Goal: Task Accomplishment & Management: Manage account settings

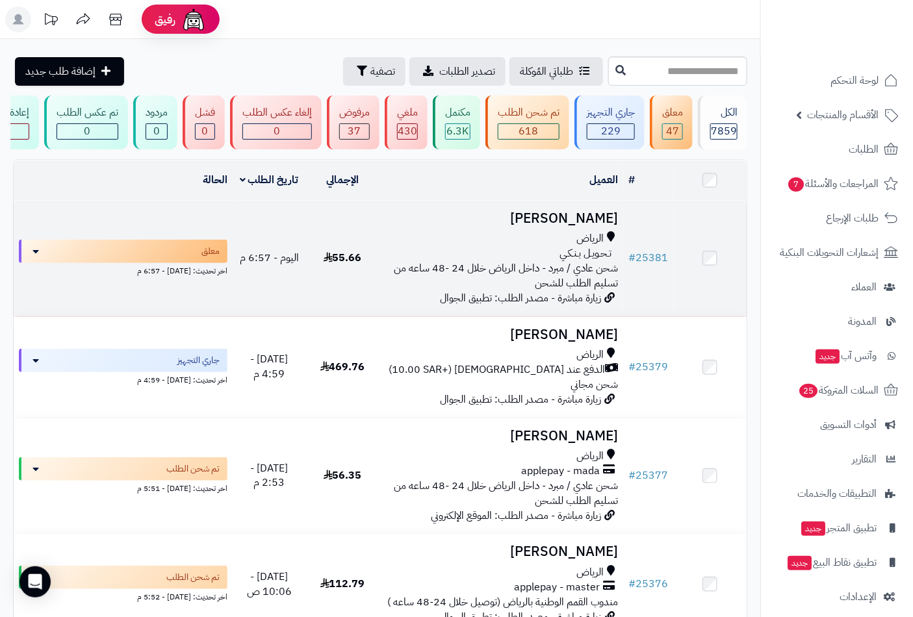
click at [579, 226] on h3 "abdullah asiri" at bounding box center [502, 218] width 234 height 15
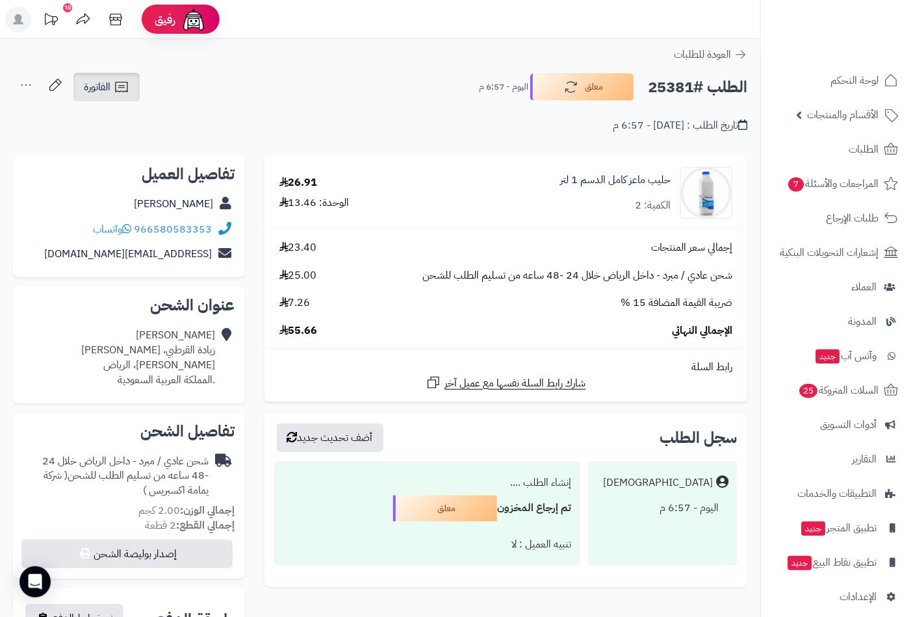
click at [112, 90] on link "الفاتورة" at bounding box center [106, 87] width 66 height 29
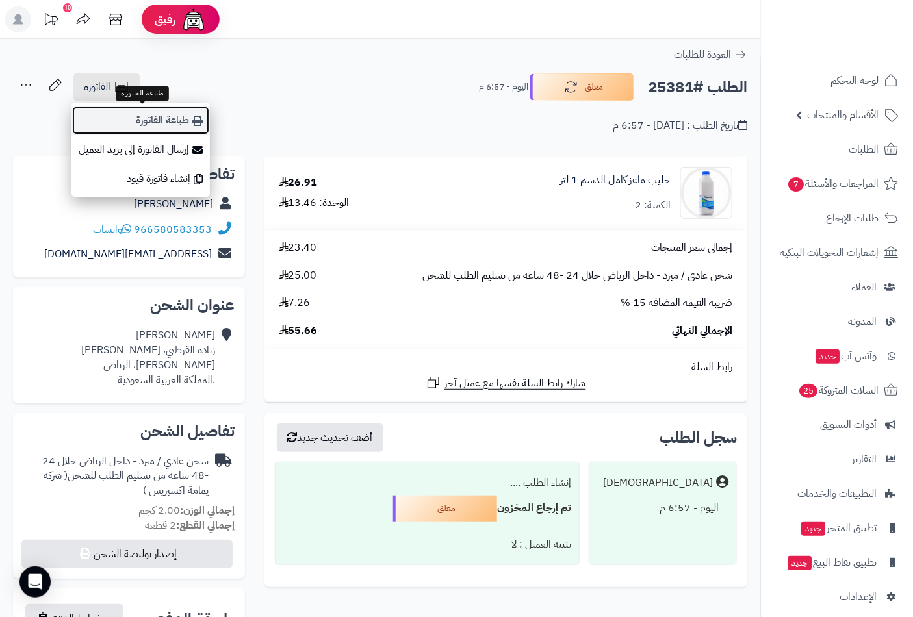
click at [160, 126] on link "طباعة الفاتورة" at bounding box center [140, 120] width 138 height 29
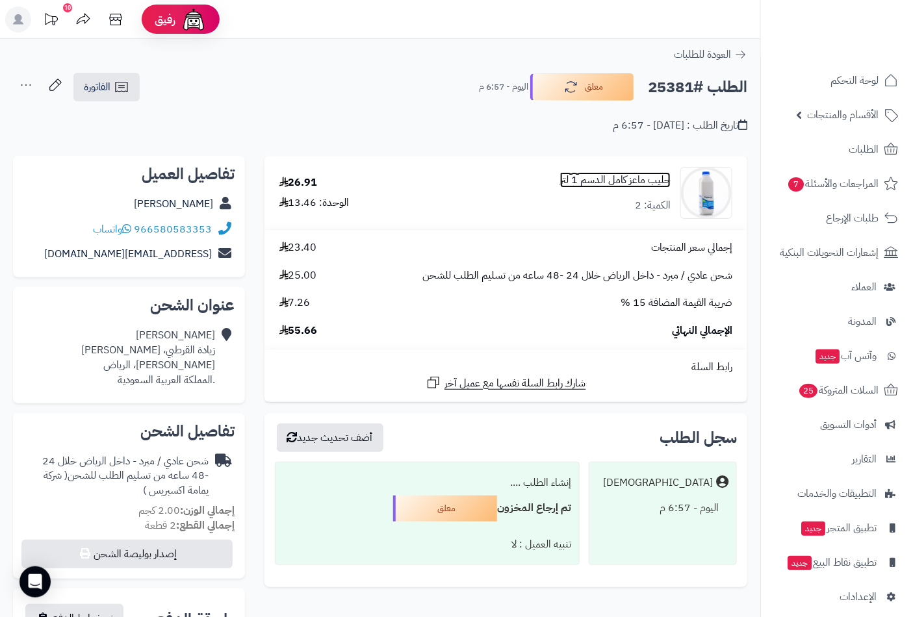
click at [627, 177] on link "حليب ماعز كامل الدسم 1 لتر" at bounding box center [615, 180] width 110 height 15
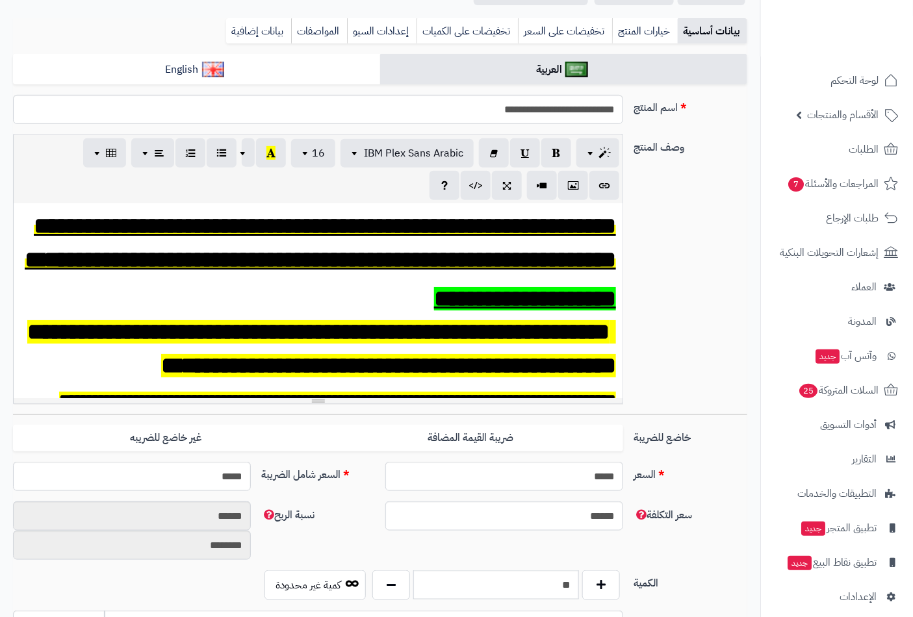
scroll to position [216, 0]
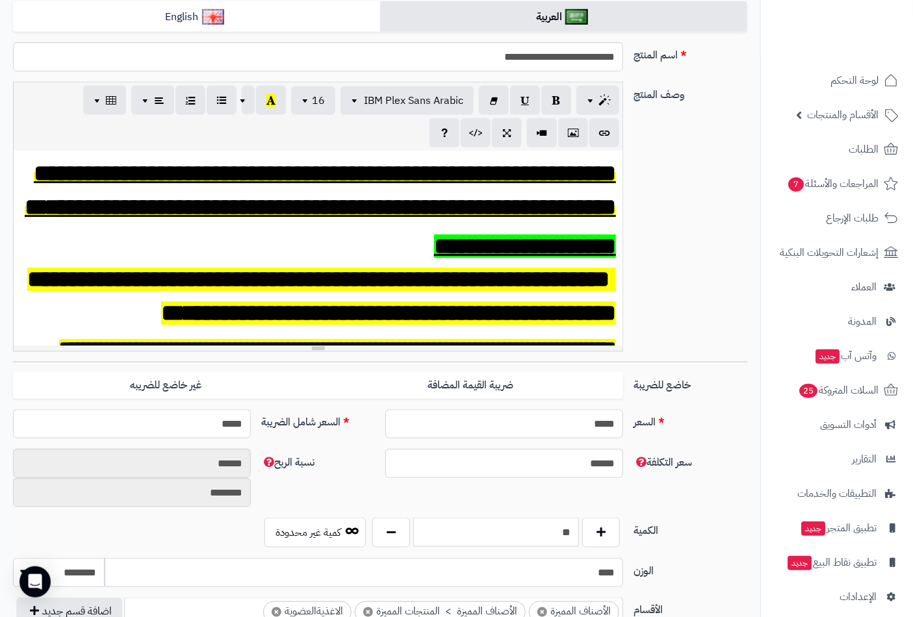
drag, startPoint x: 540, startPoint y: 536, endPoint x: 644, endPoint y: 547, distance: 104.5
click at [644, 547] on div "الكمية ** كمية غير محدودة" at bounding box center [380, 538] width 744 height 40
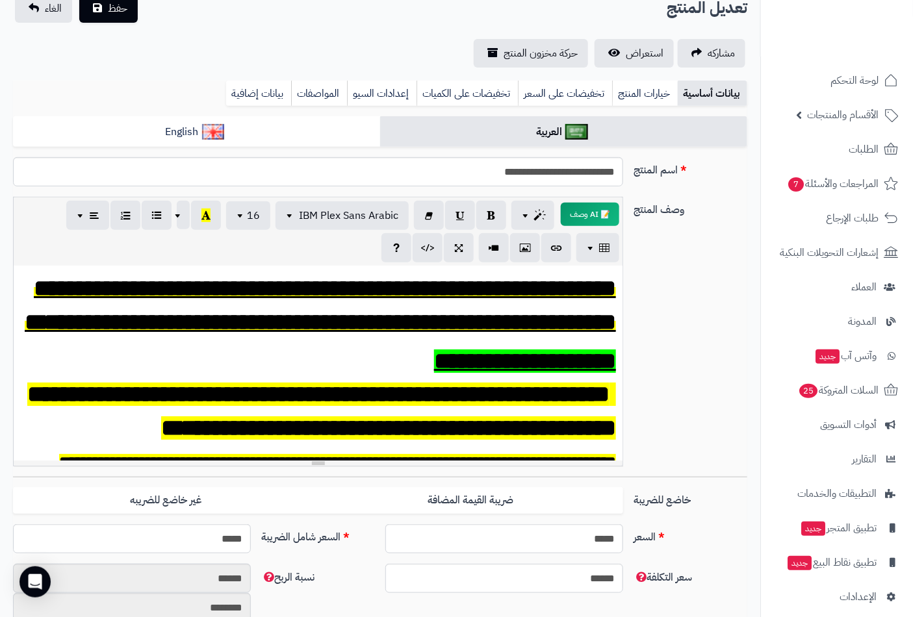
scroll to position [0, 0]
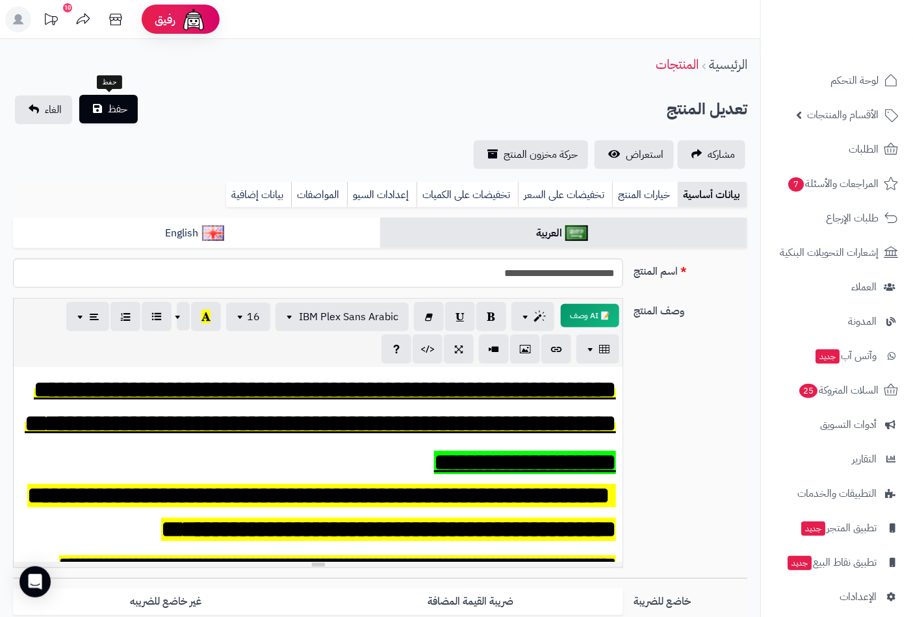
type input "*"
click at [121, 113] on span "حفظ" at bounding box center [117, 109] width 19 height 16
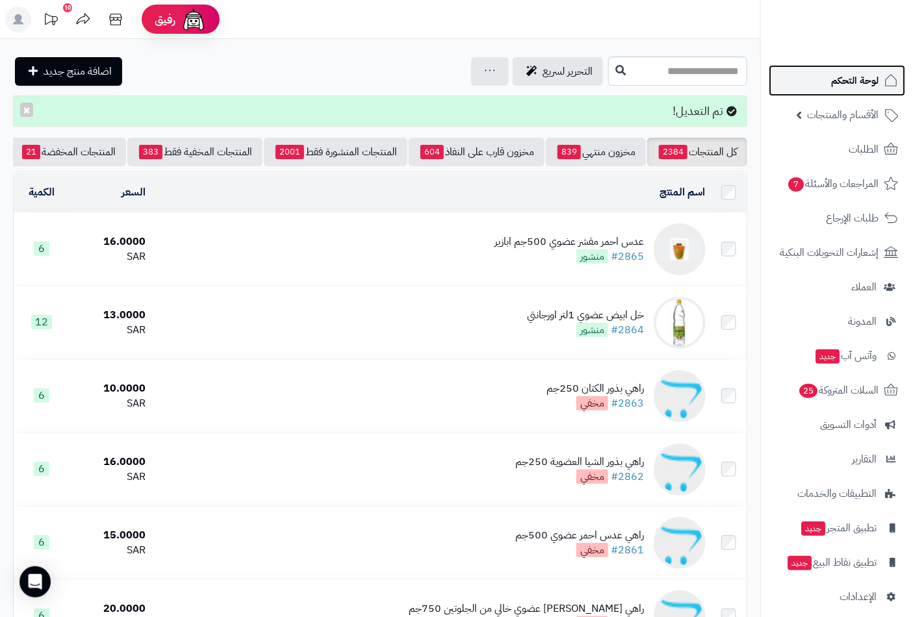
click at [841, 86] on span "لوحة التحكم" at bounding box center [854, 80] width 47 height 18
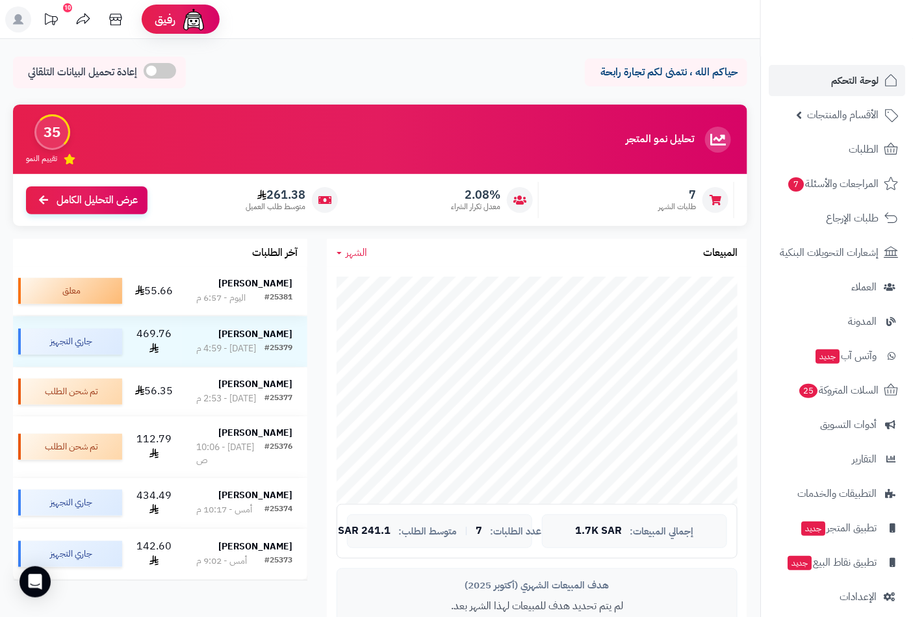
click at [269, 287] on strong "abdullah asiri" at bounding box center [255, 284] width 74 height 14
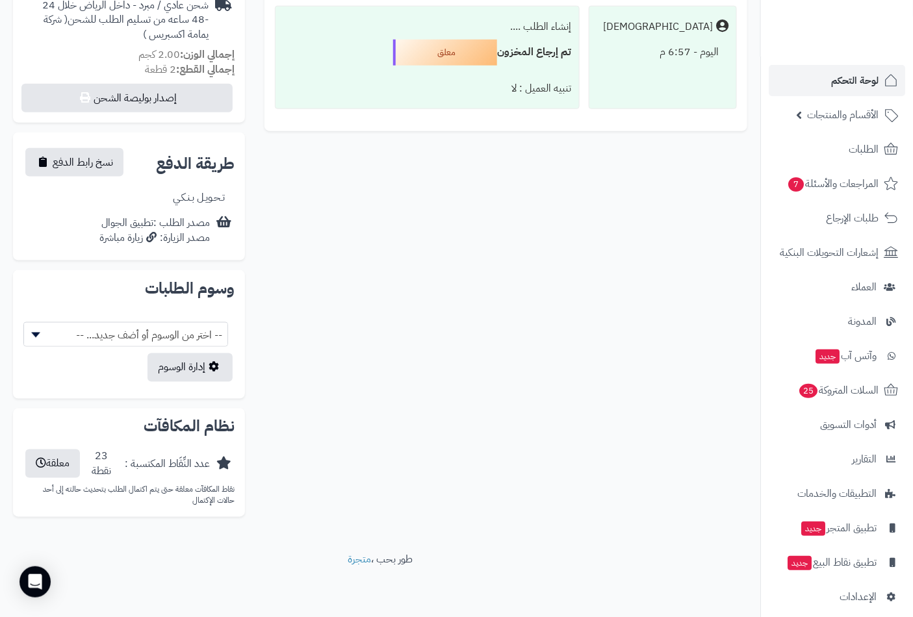
scroll to position [95, 0]
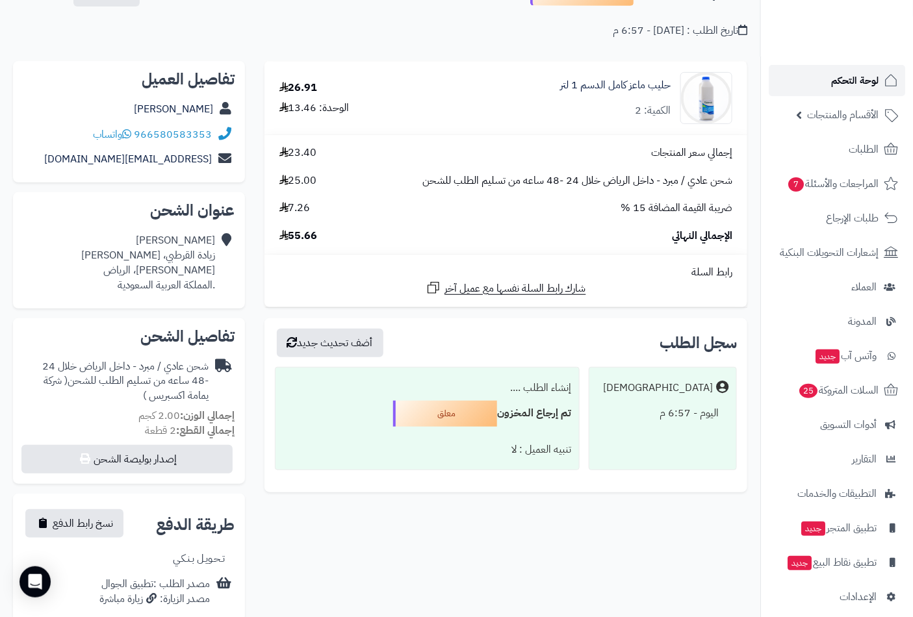
click at [855, 81] on span "لوحة التحكم" at bounding box center [854, 80] width 47 height 18
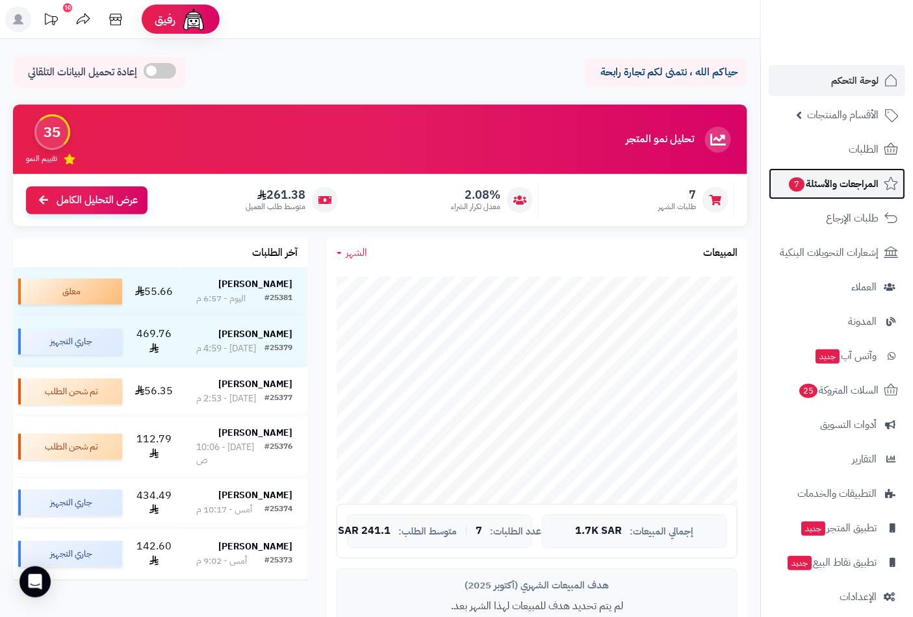
click at [811, 175] on span "المراجعات والأسئلة 7" at bounding box center [832, 184] width 91 height 18
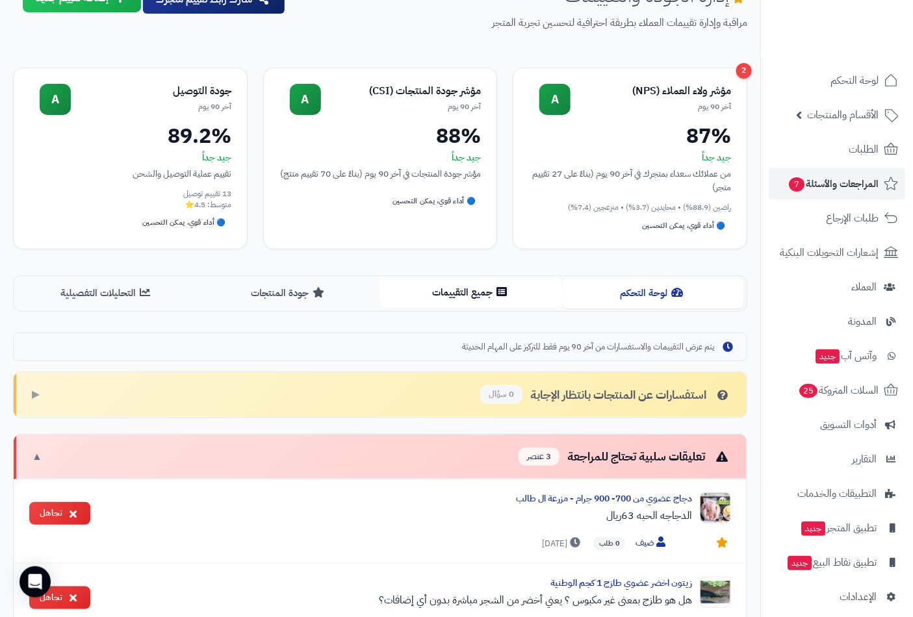
click at [494, 302] on button "جميع التقييمات" at bounding box center [471, 292] width 182 height 29
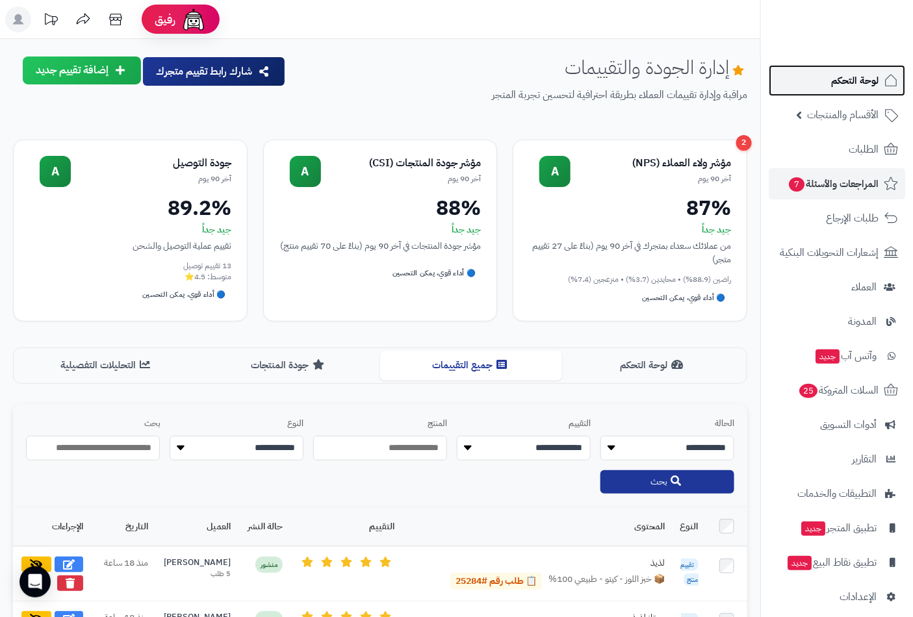
click at [865, 81] on span "لوحة التحكم" at bounding box center [854, 80] width 47 height 18
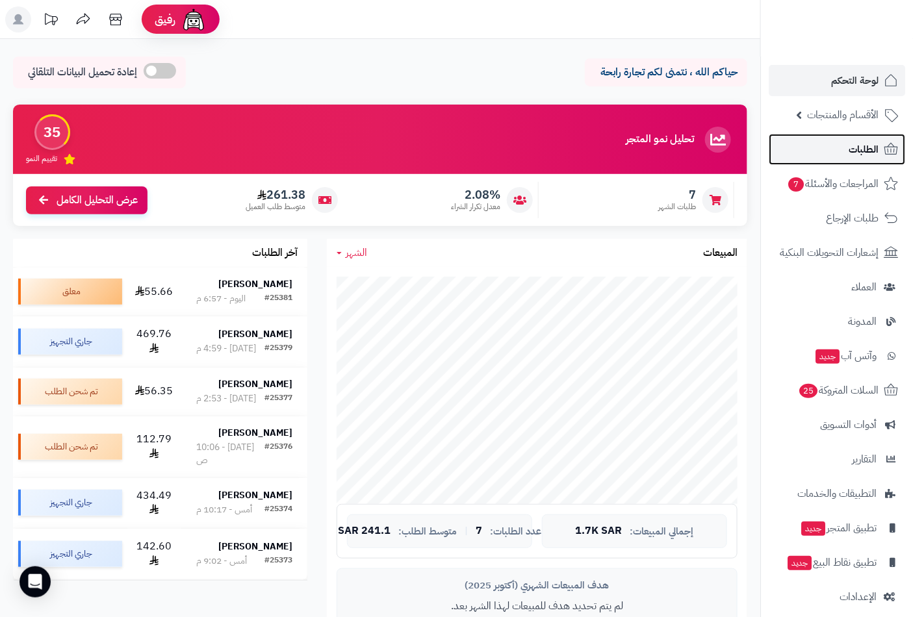
click at [858, 157] on span "الطلبات" at bounding box center [863, 149] width 30 height 18
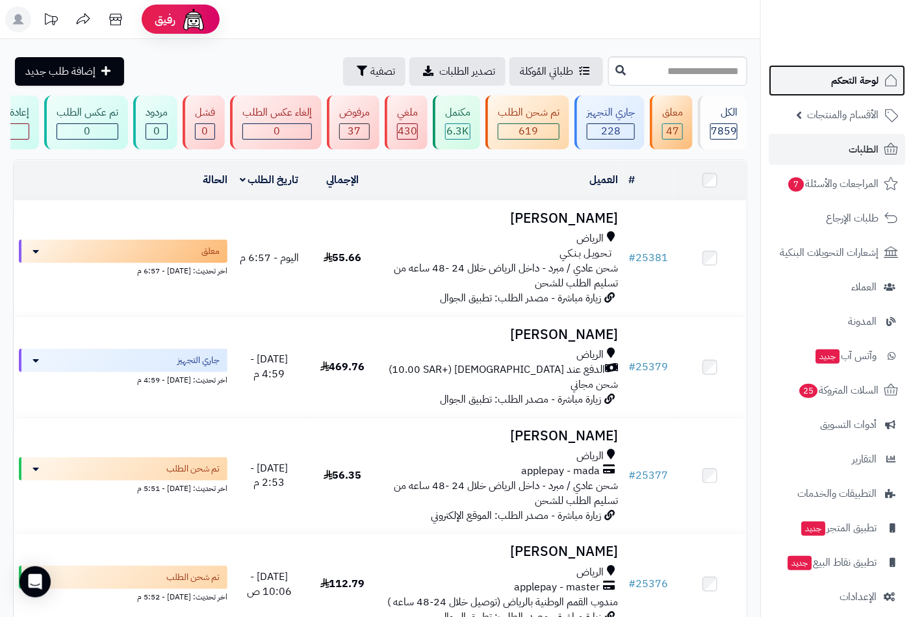
click at [850, 81] on span "لوحة التحكم" at bounding box center [854, 80] width 47 height 18
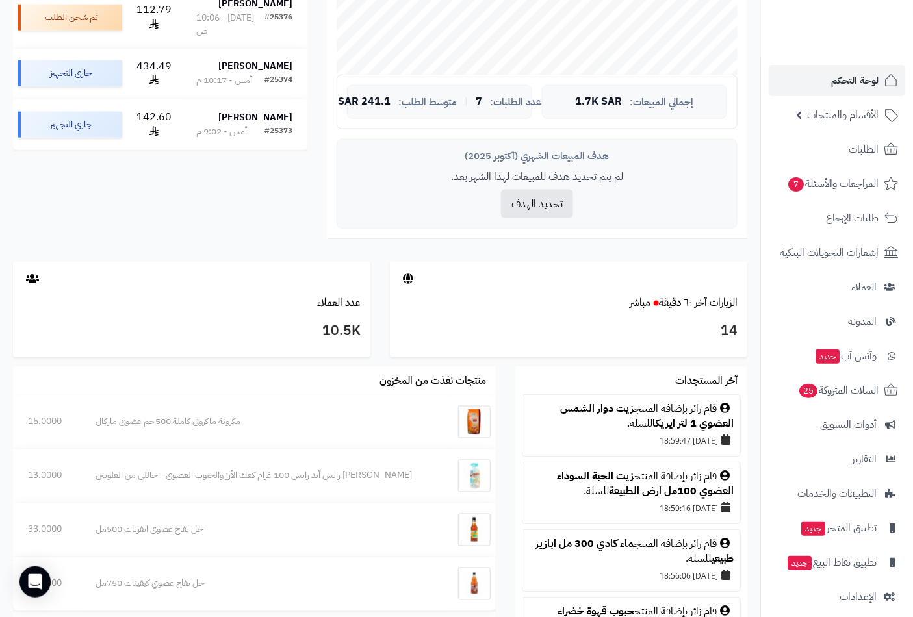
scroll to position [505, 0]
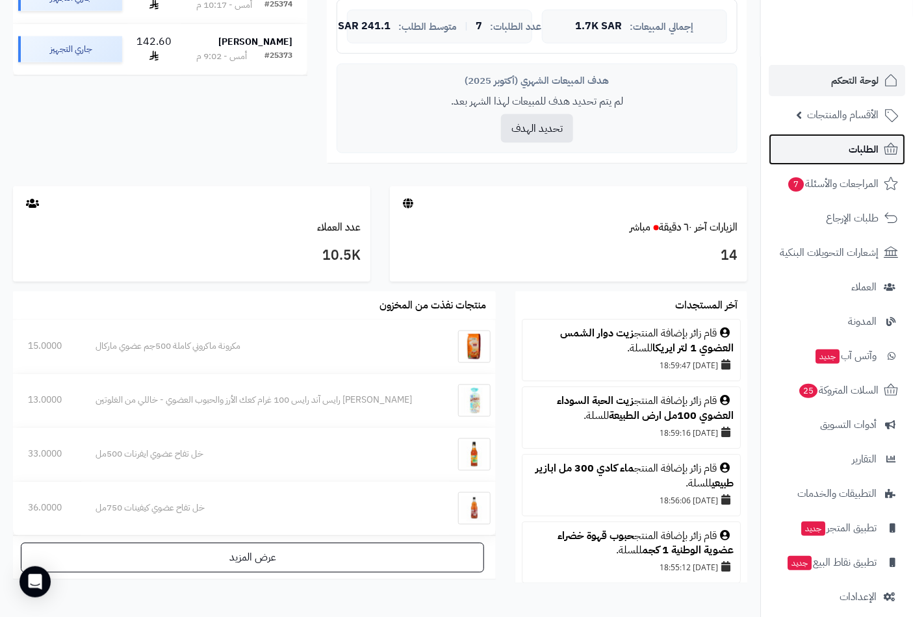
click at [859, 150] on span "الطلبات" at bounding box center [863, 149] width 30 height 18
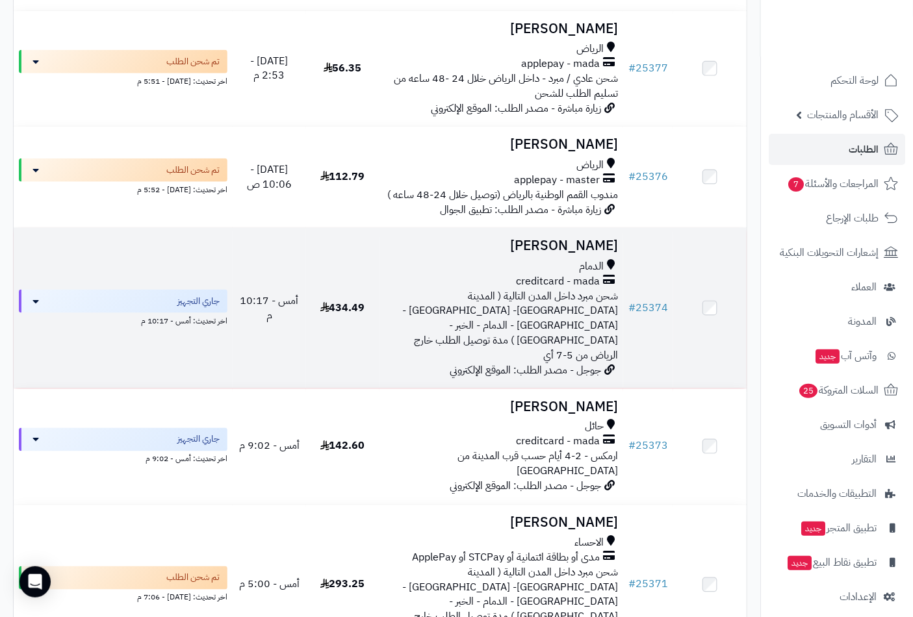
scroll to position [144, 0]
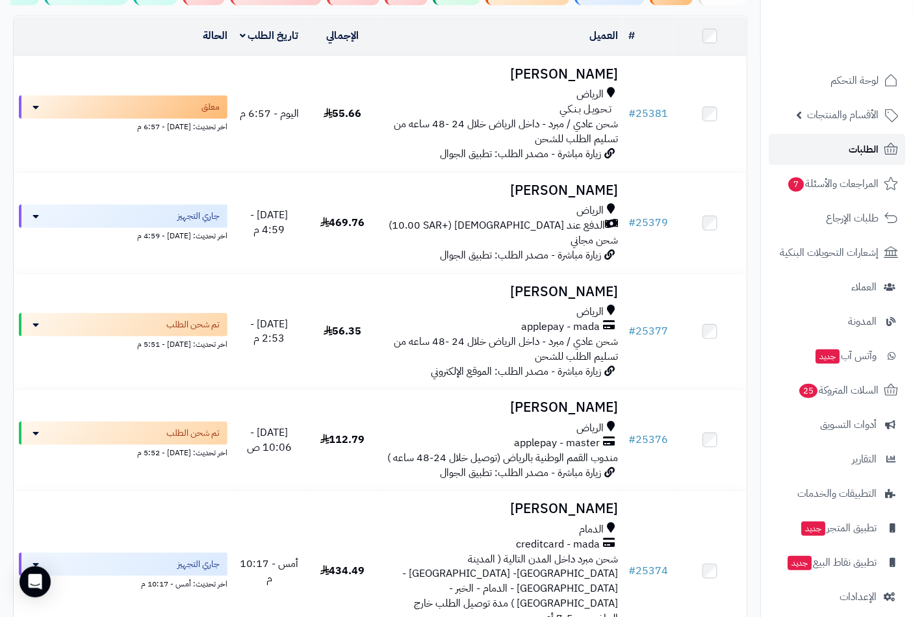
click at [857, 145] on span "الطلبات" at bounding box center [863, 149] width 30 height 18
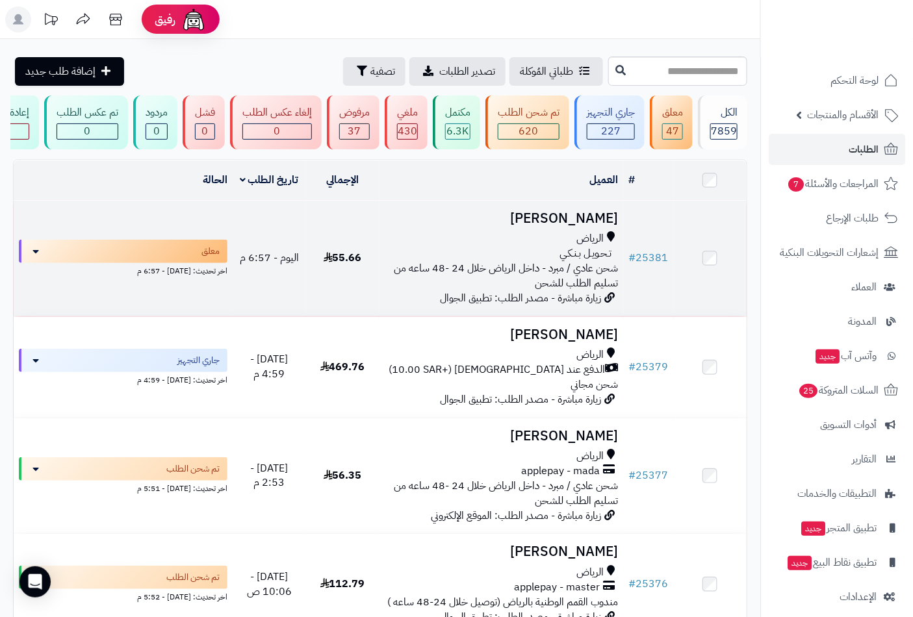
click at [574, 226] on h3 "[PERSON_NAME]" at bounding box center [502, 218] width 234 height 15
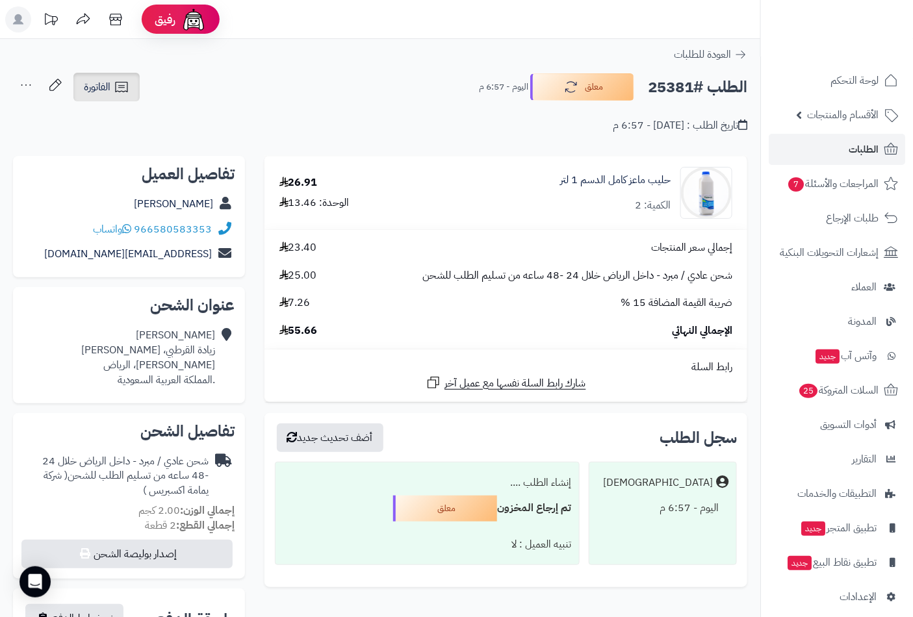
click at [114, 90] on icon at bounding box center [122, 87] width 16 height 16
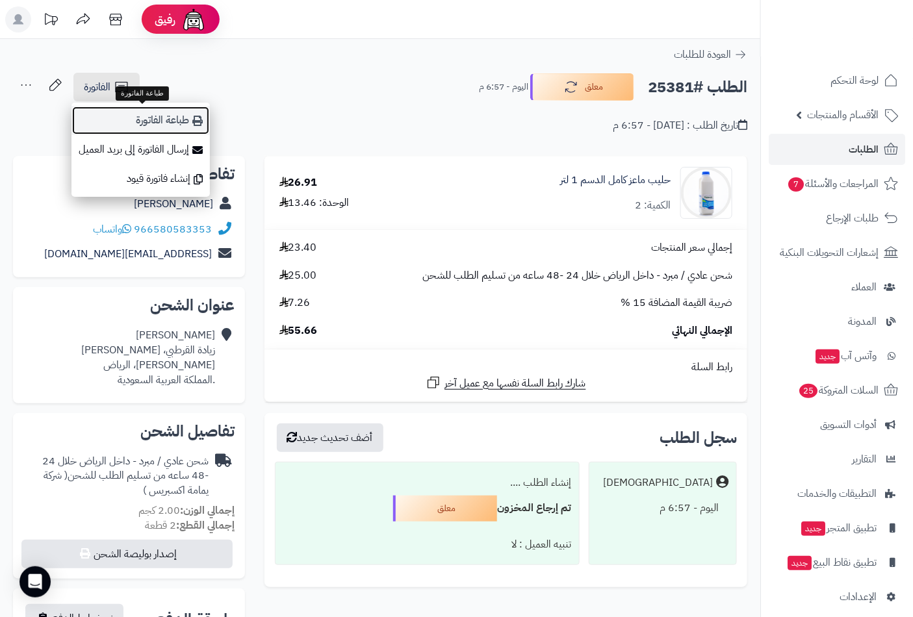
click at [183, 119] on link "طباعة الفاتورة" at bounding box center [140, 120] width 138 height 29
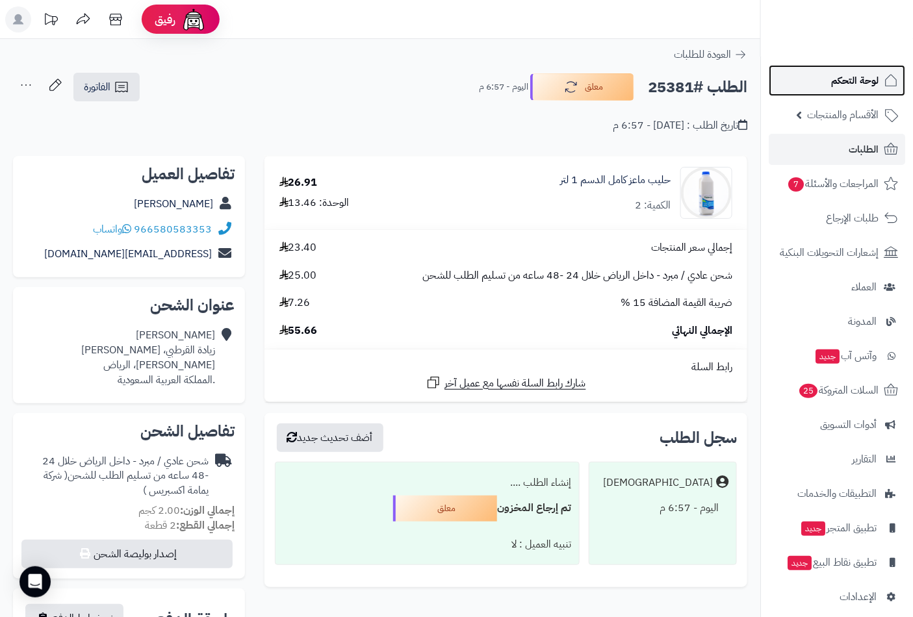
click at [849, 79] on span "لوحة التحكم" at bounding box center [854, 80] width 47 height 18
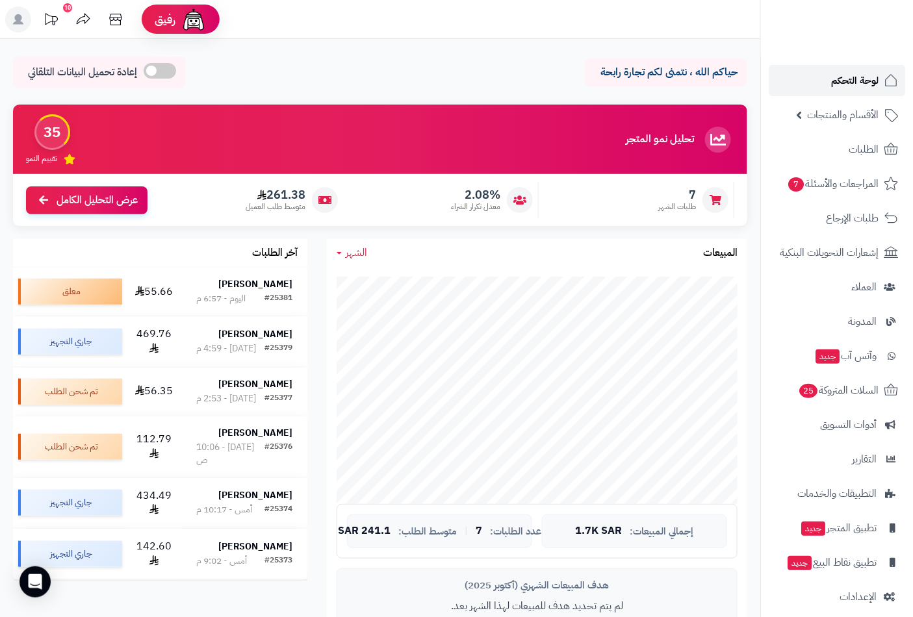
click at [848, 84] on span "لوحة التحكم" at bounding box center [854, 80] width 47 height 18
click at [859, 80] on span "لوحة التحكم" at bounding box center [854, 80] width 47 height 18
